Goal: Transaction & Acquisition: Purchase product/service

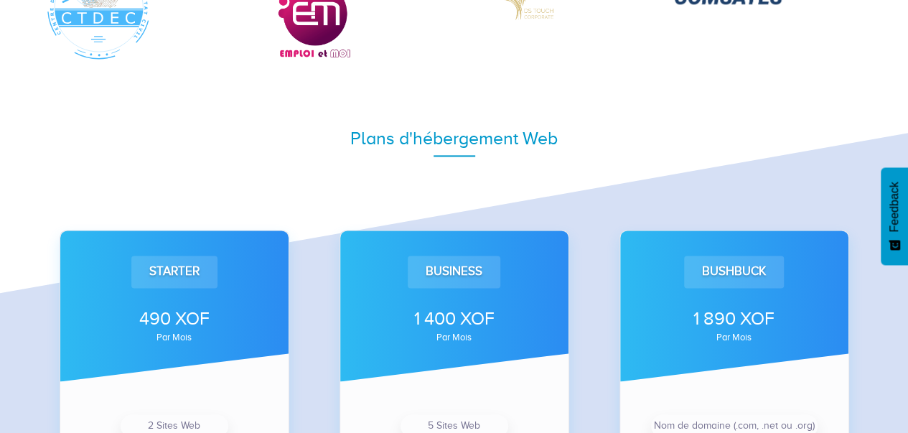
scroll to position [877, 0]
click at [606, 48] on div at bounding box center [454, 7] width 840 height 108
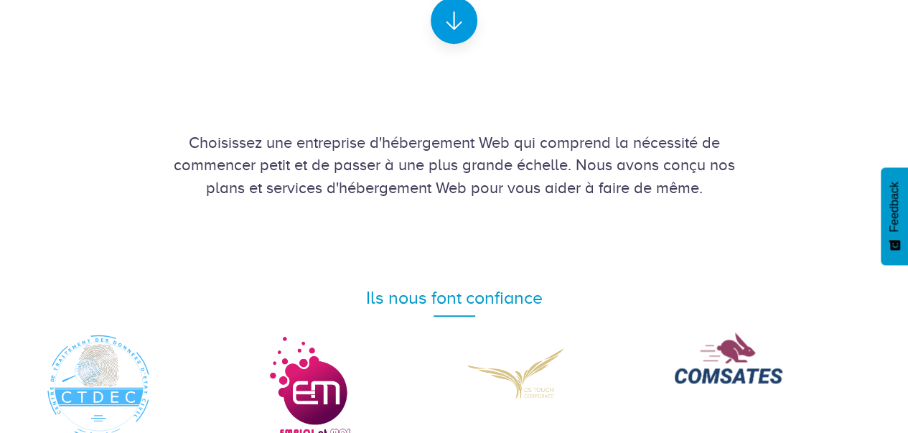
scroll to position [120, 0]
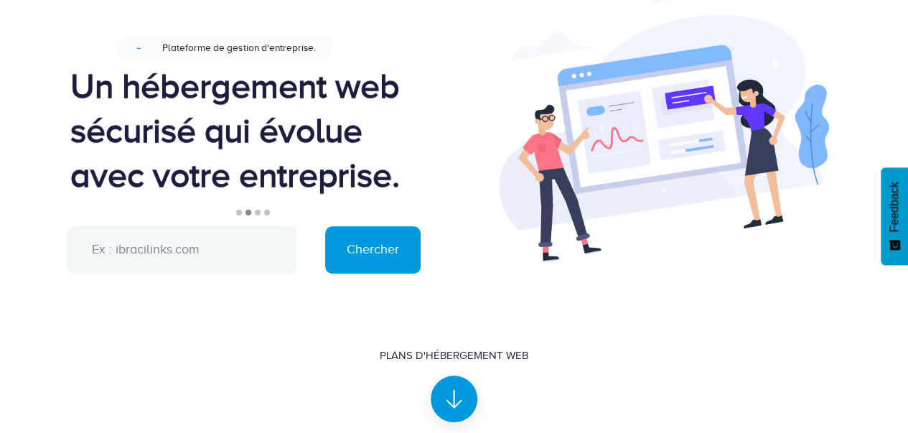
click at [188, 257] on input "text" at bounding box center [182, 249] width 230 height 47
type input "[DOMAIN_NAME]"
click at [349, 247] on input "Chercher" at bounding box center [372, 249] width 95 height 47
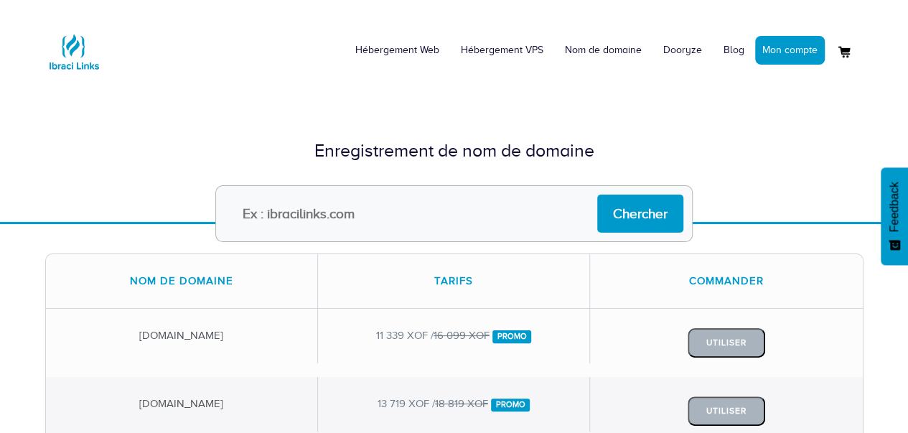
click at [399, 170] on div "Enregistrement de nom de domaine" at bounding box center [454, 150] width 840 height 69
click at [290, 123] on div "Enregistrement de nom de domaine" at bounding box center [454, 150] width 840 height 69
click at [823, 186] on form "Chercher" at bounding box center [454, 213] width 840 height 57
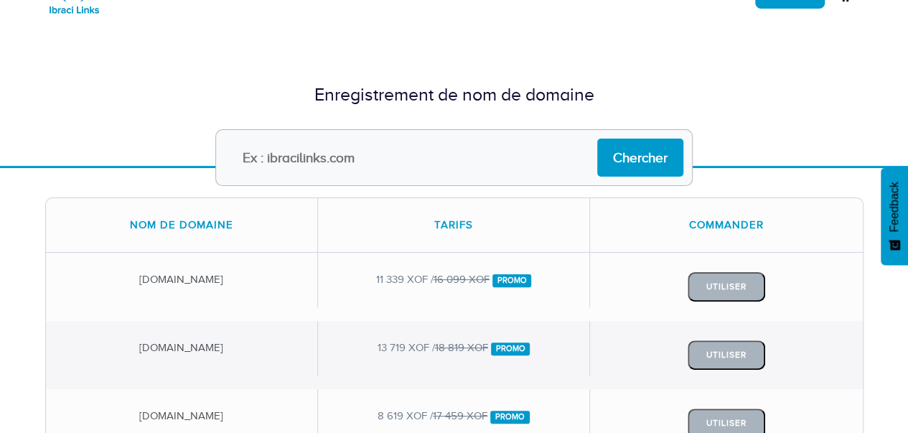
scroll to position [57, 0]
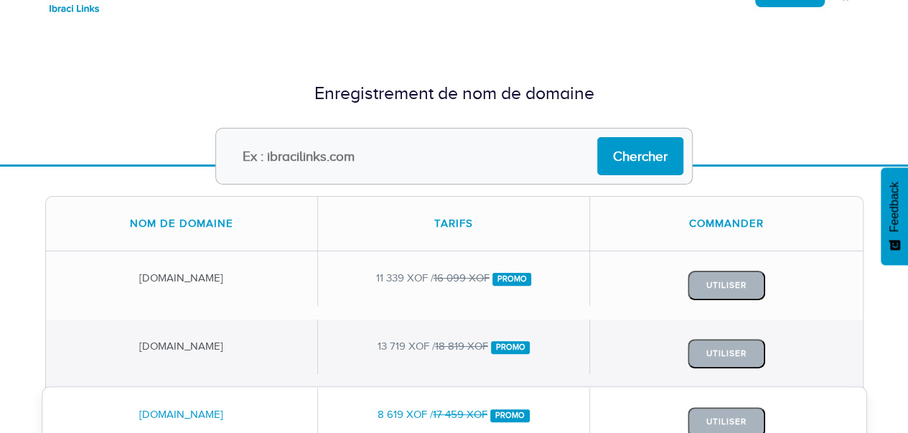
click at [405, 390] on div "8 619 XOF / 17 459 XOF Promo" at bounding box center [454, 415] width 272 height 54
